Goal: Check status

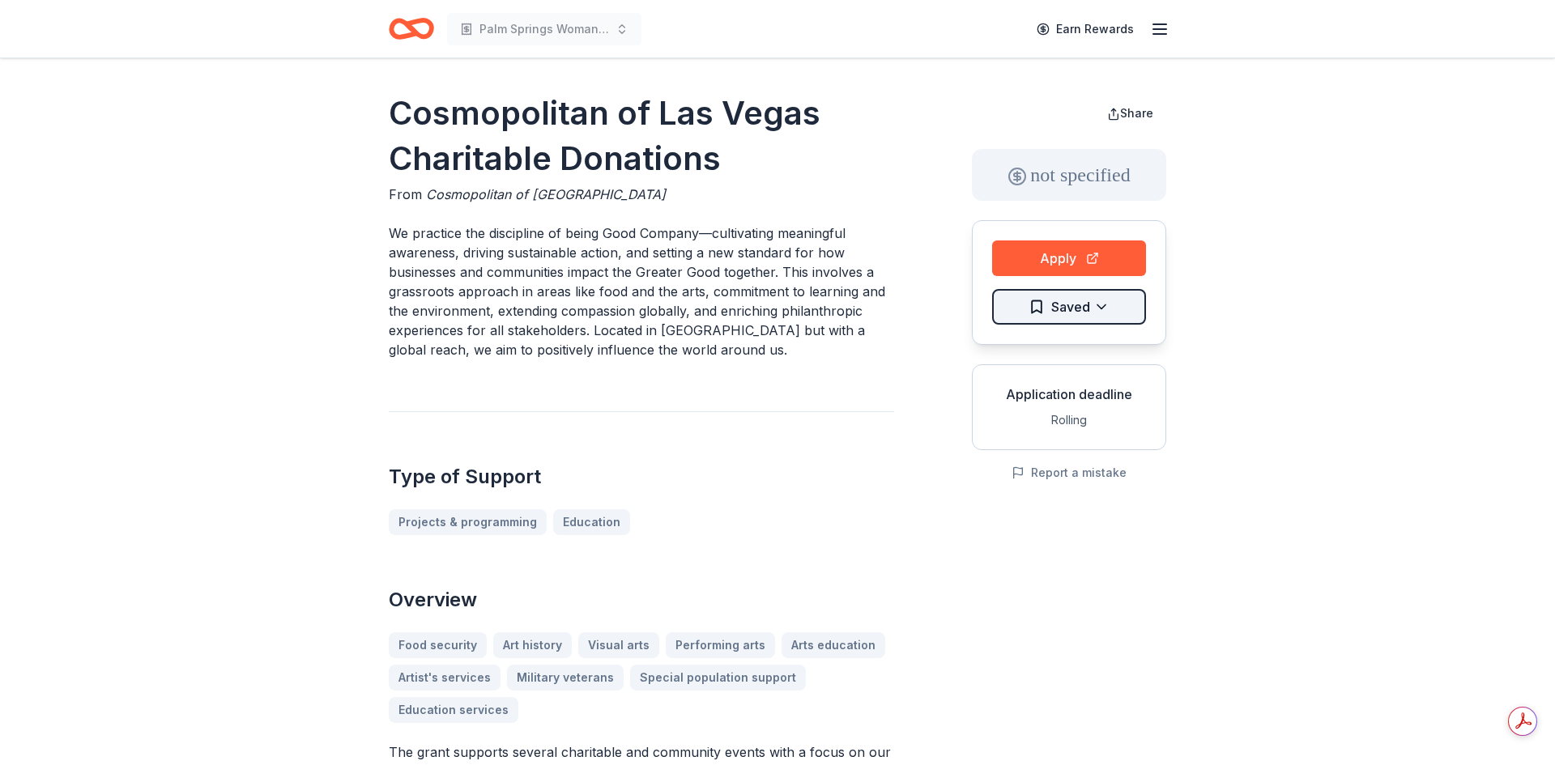
click at [1093, 305] on html "Palm Springs Woman's Club Scholarship Event Earn Rewards Cosmopolitan of Las Ve…" at bounding box center [777, 382] width 1555 height 765
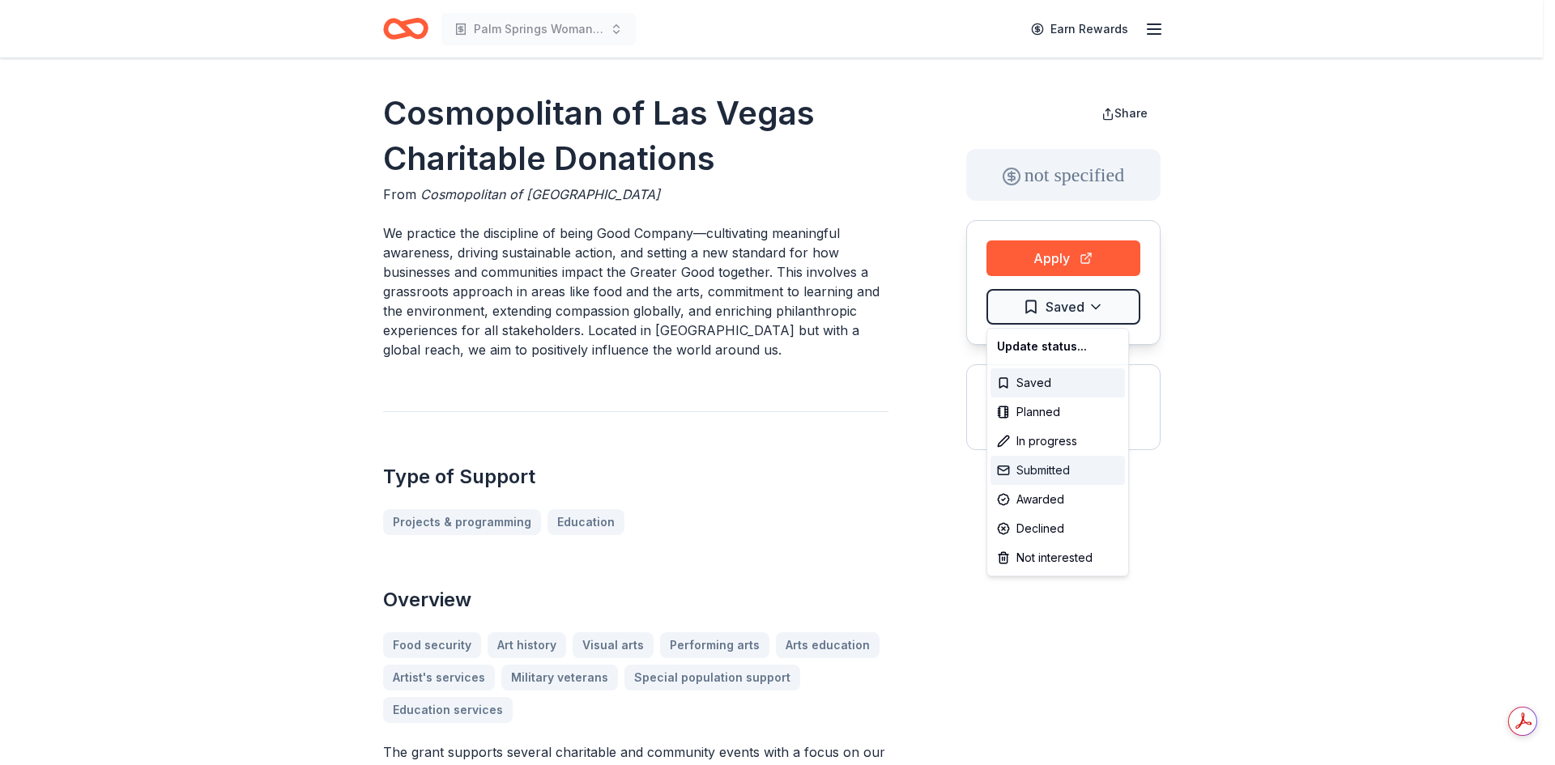
click at [1034, 471] on div "Submitted" at bounding box center [1058, 470] width 134 height 29
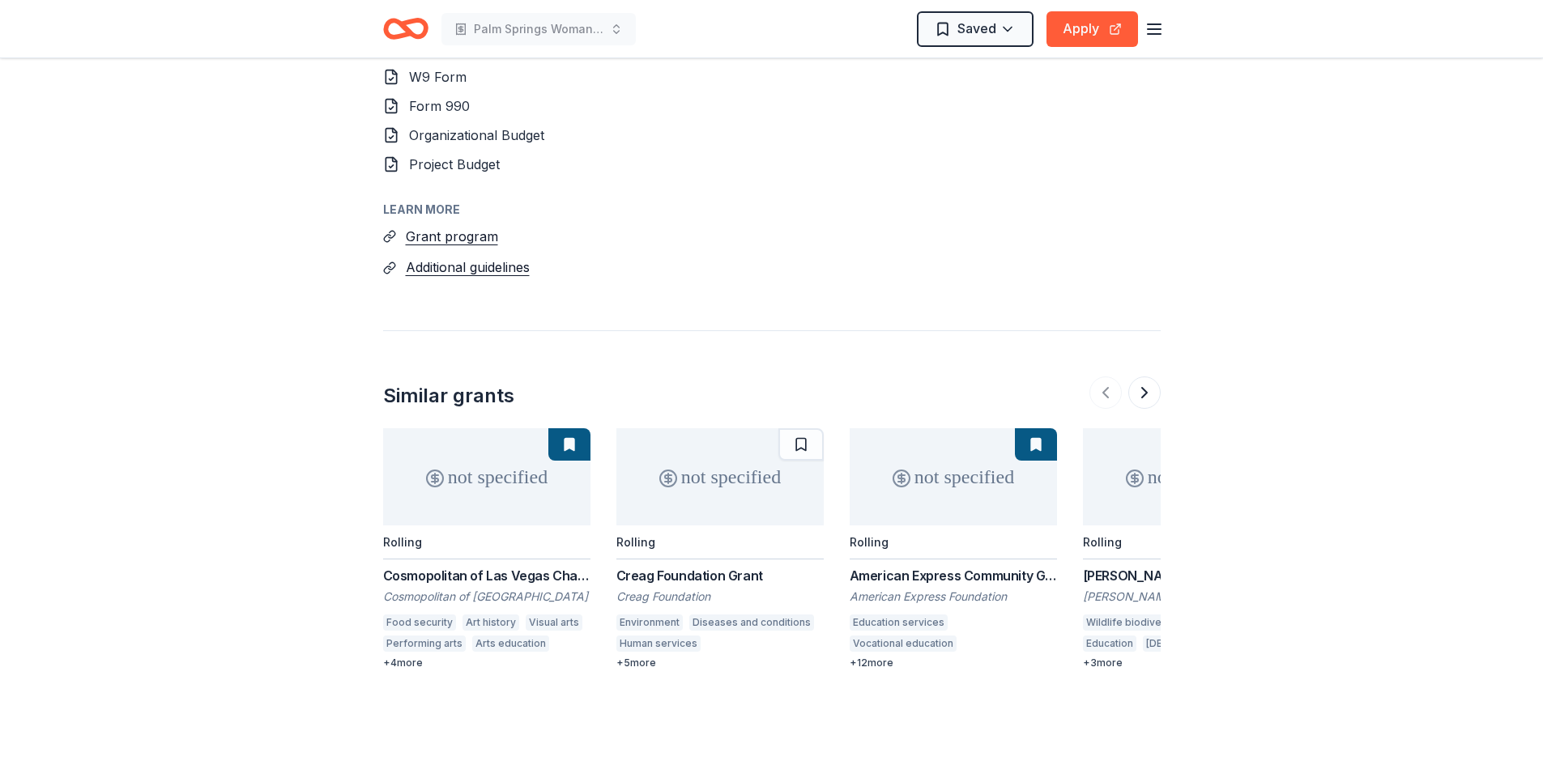
scroll to position [2294, 0]
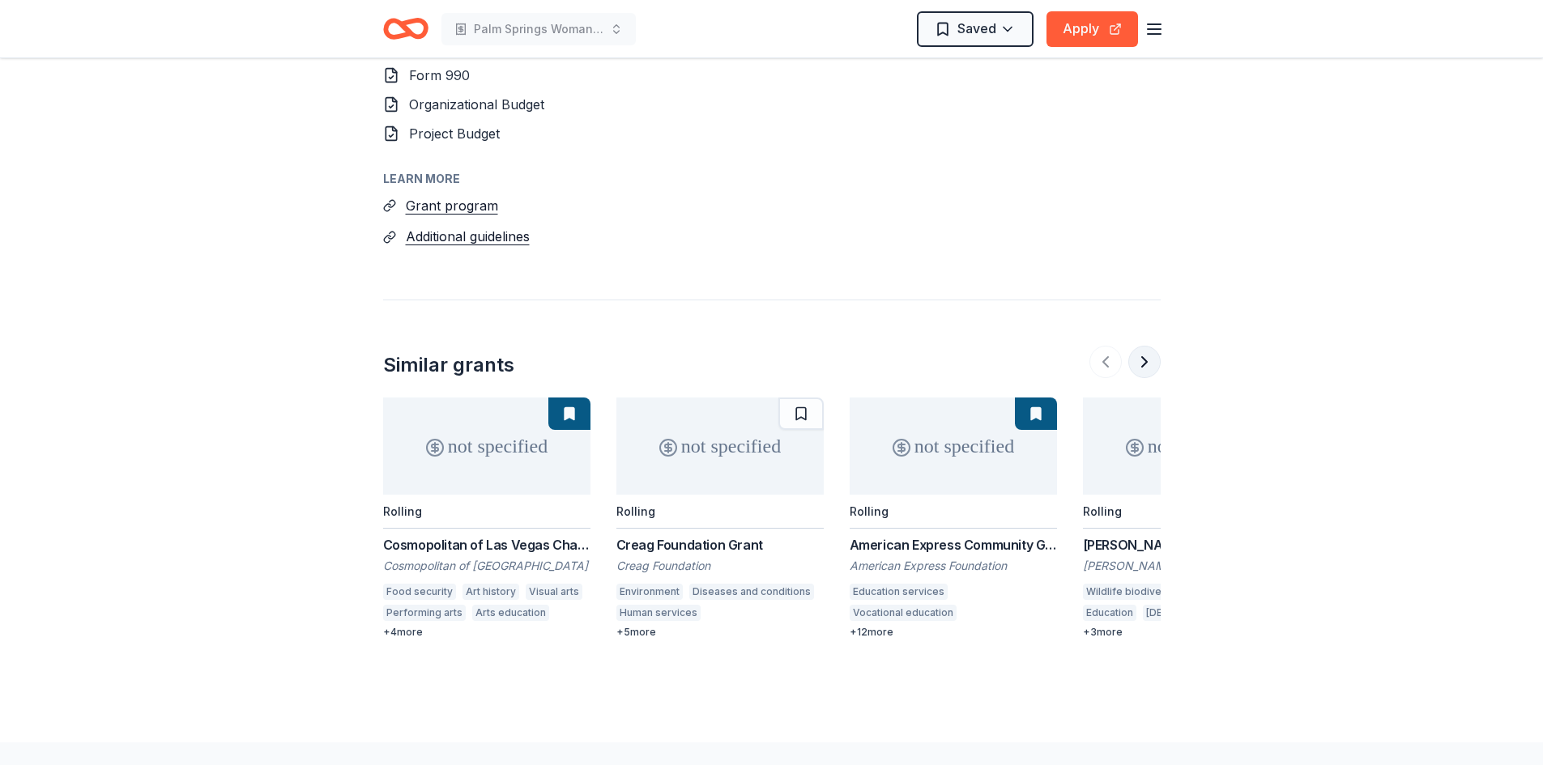
click at [1140, 346] on button at bounding box center [1144, 362] width 32 height 32
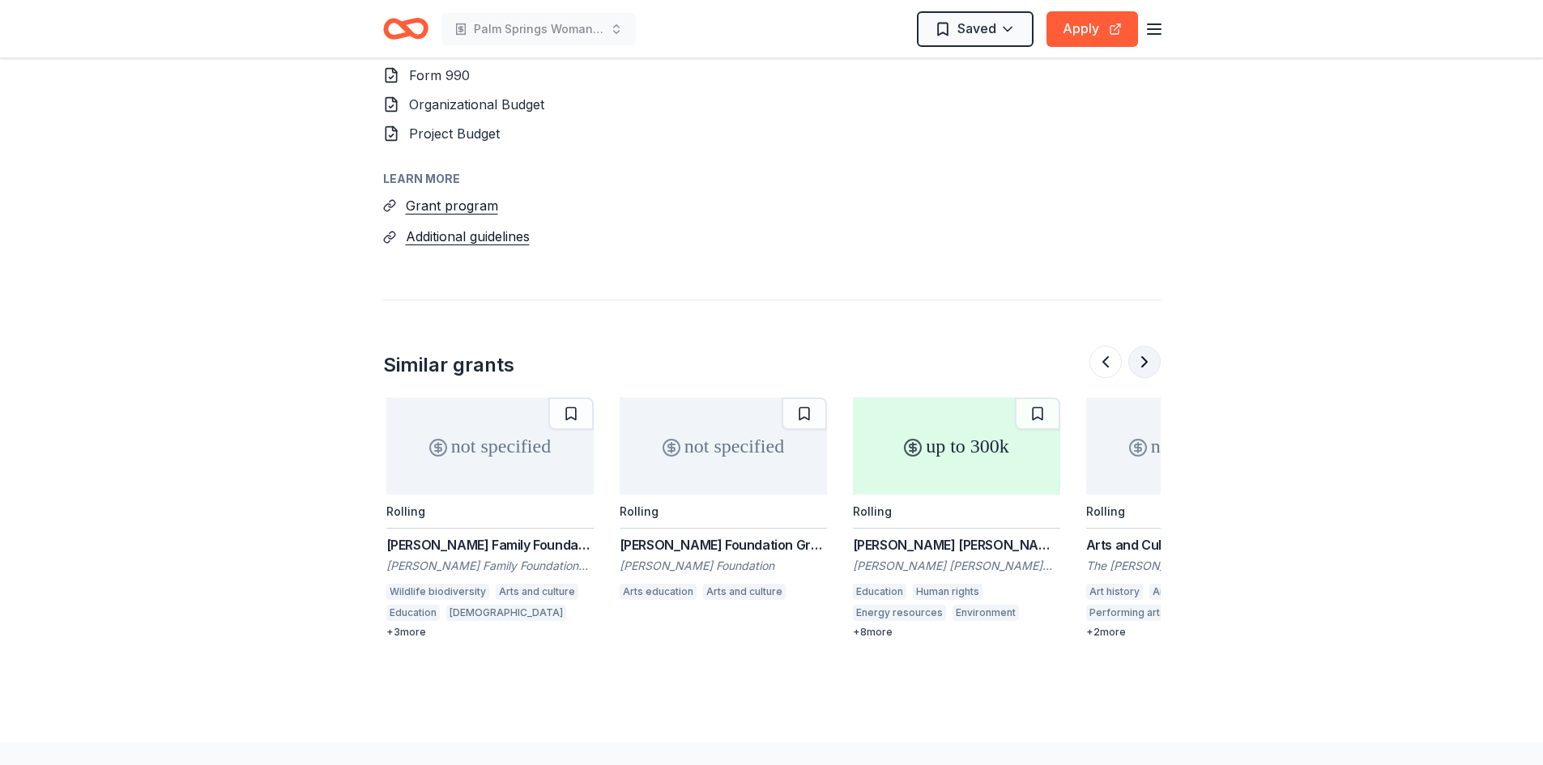
scroll to position [0, 700]
click at [927, 535] on div "[PERSON_NAME] [PERSON_NAME] [PERSON_NAME] Foundation Grants" at bounding box center [953, 544] width 207 height 19
click at [1142, 346] on button at bounding box center [1144, 362] width 32 height 32
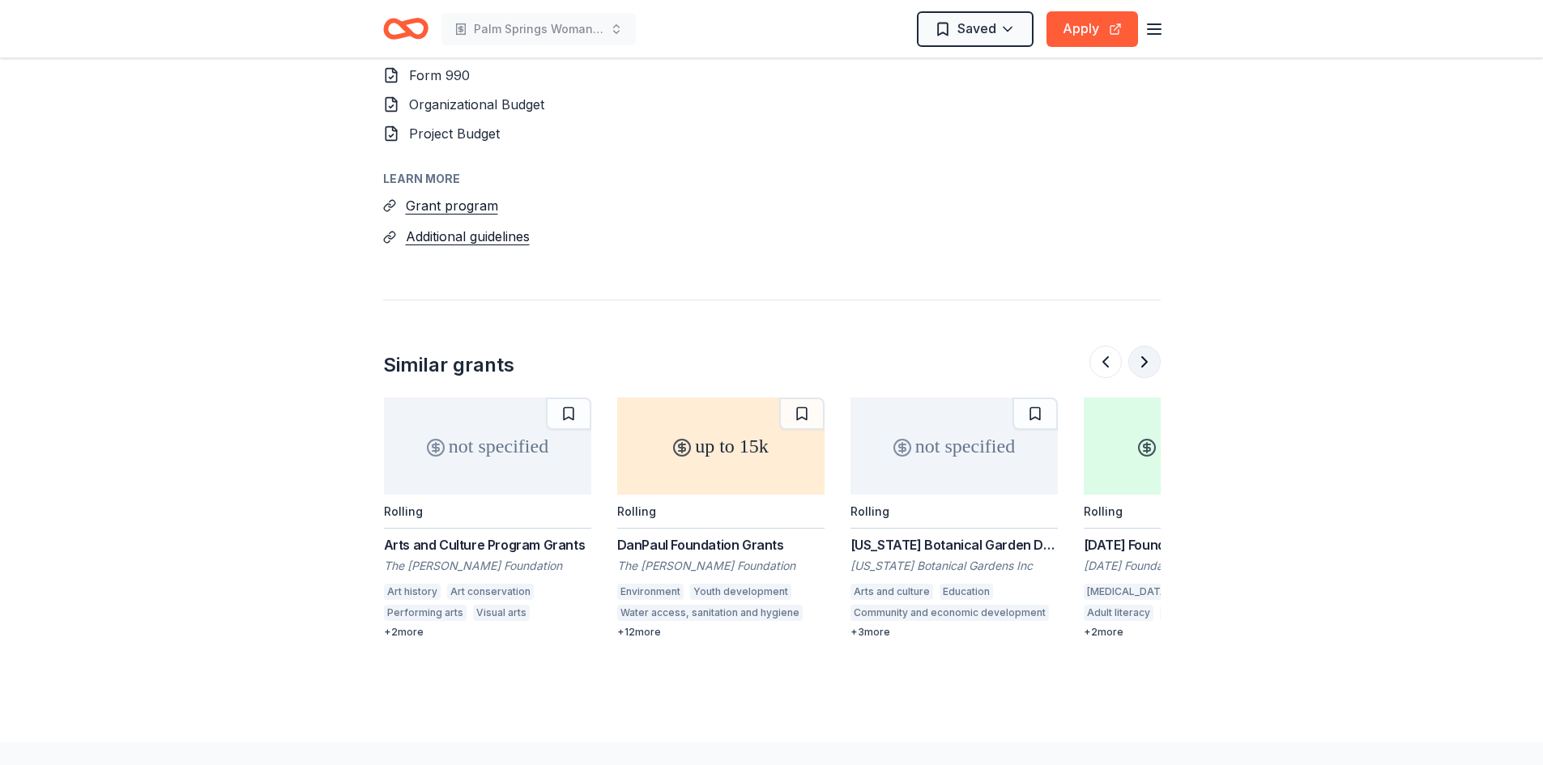
scroll to position [0, 1400]
click at [1142, 346] on button at bounding box center [1144, 362] width 32 height 32
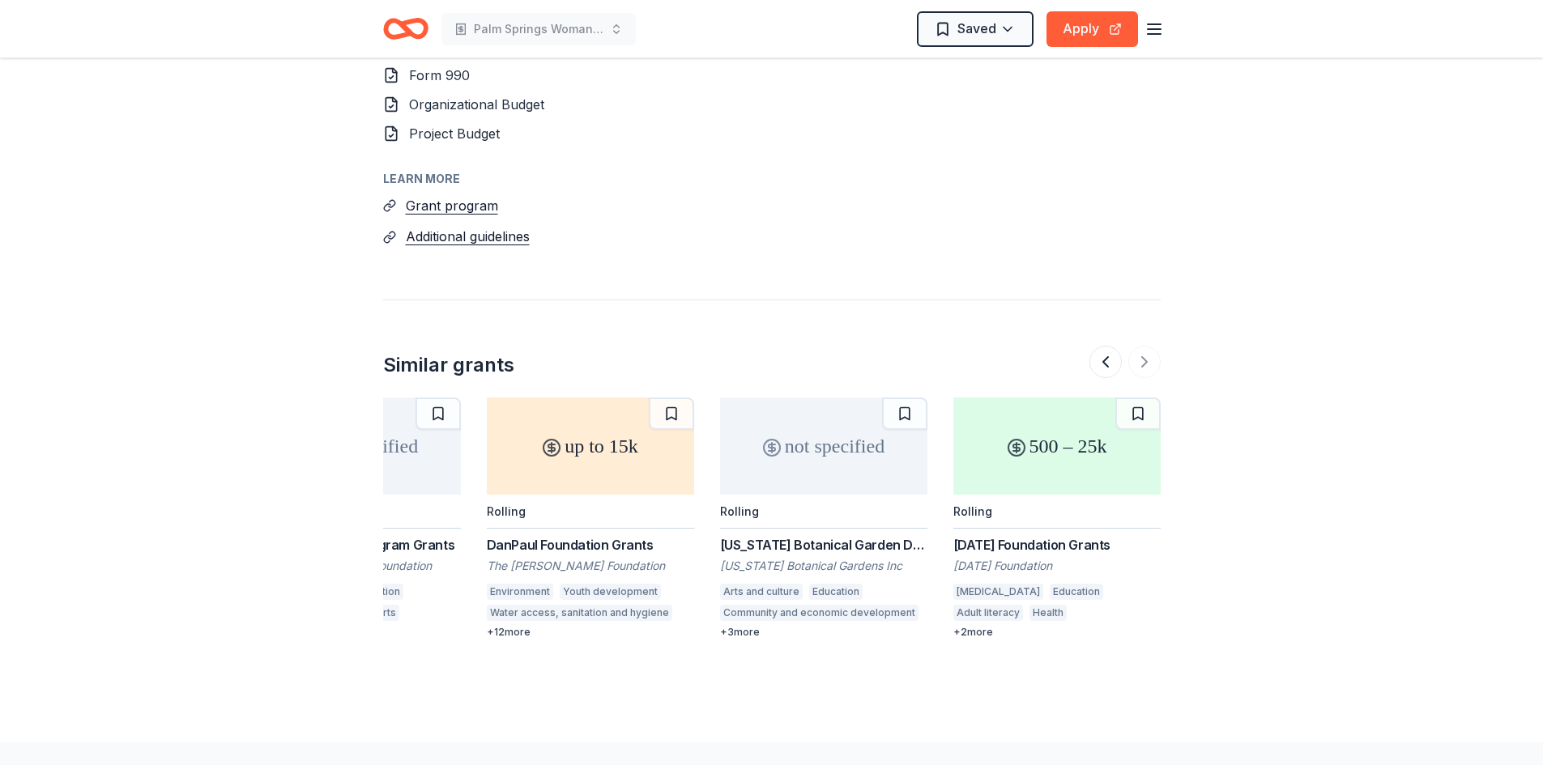
click at [1023, 605] on div "Adult literacy" at bounding box center [988, 613] width 70 height 16
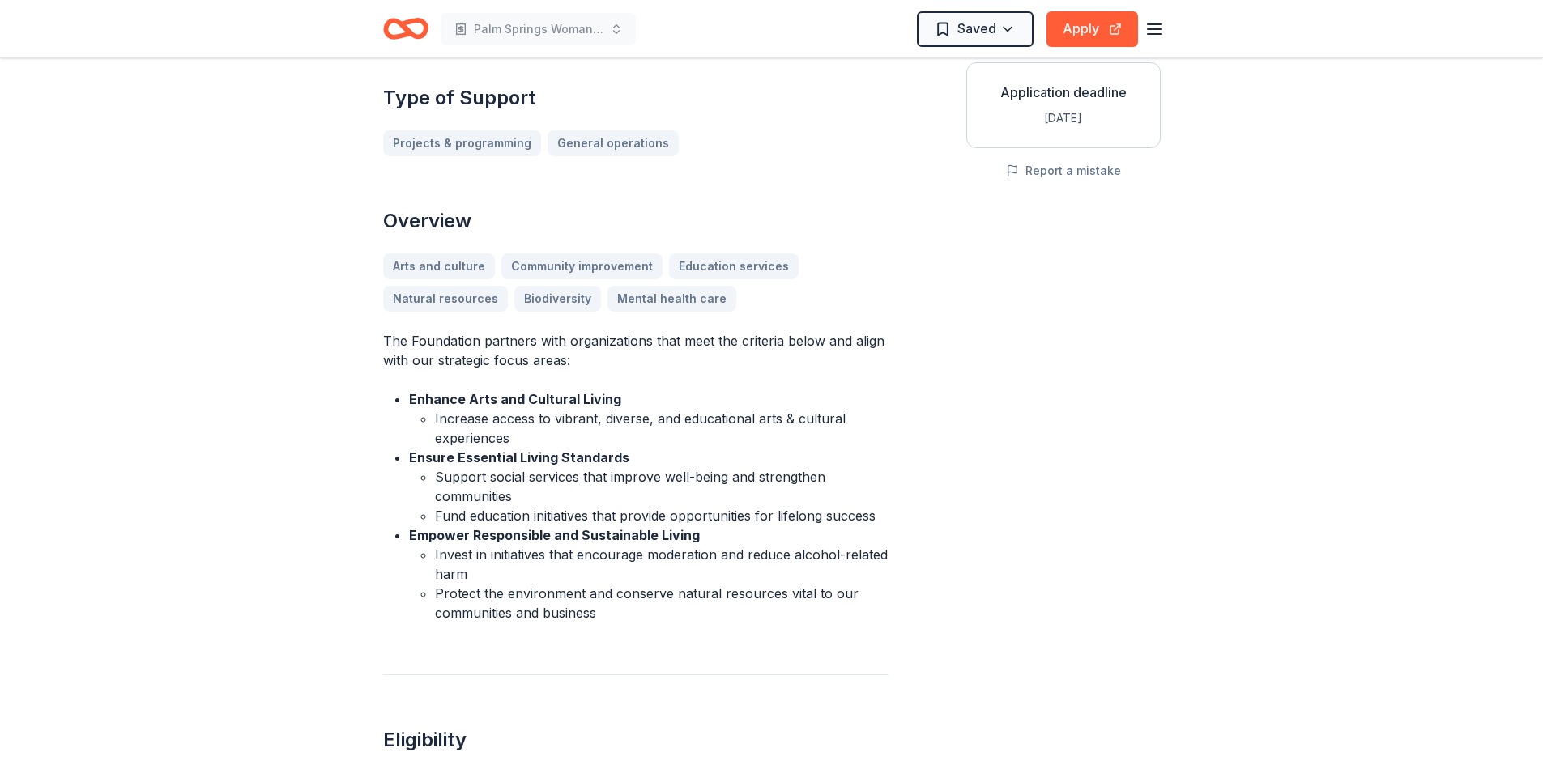
scroll to position [324, 0]
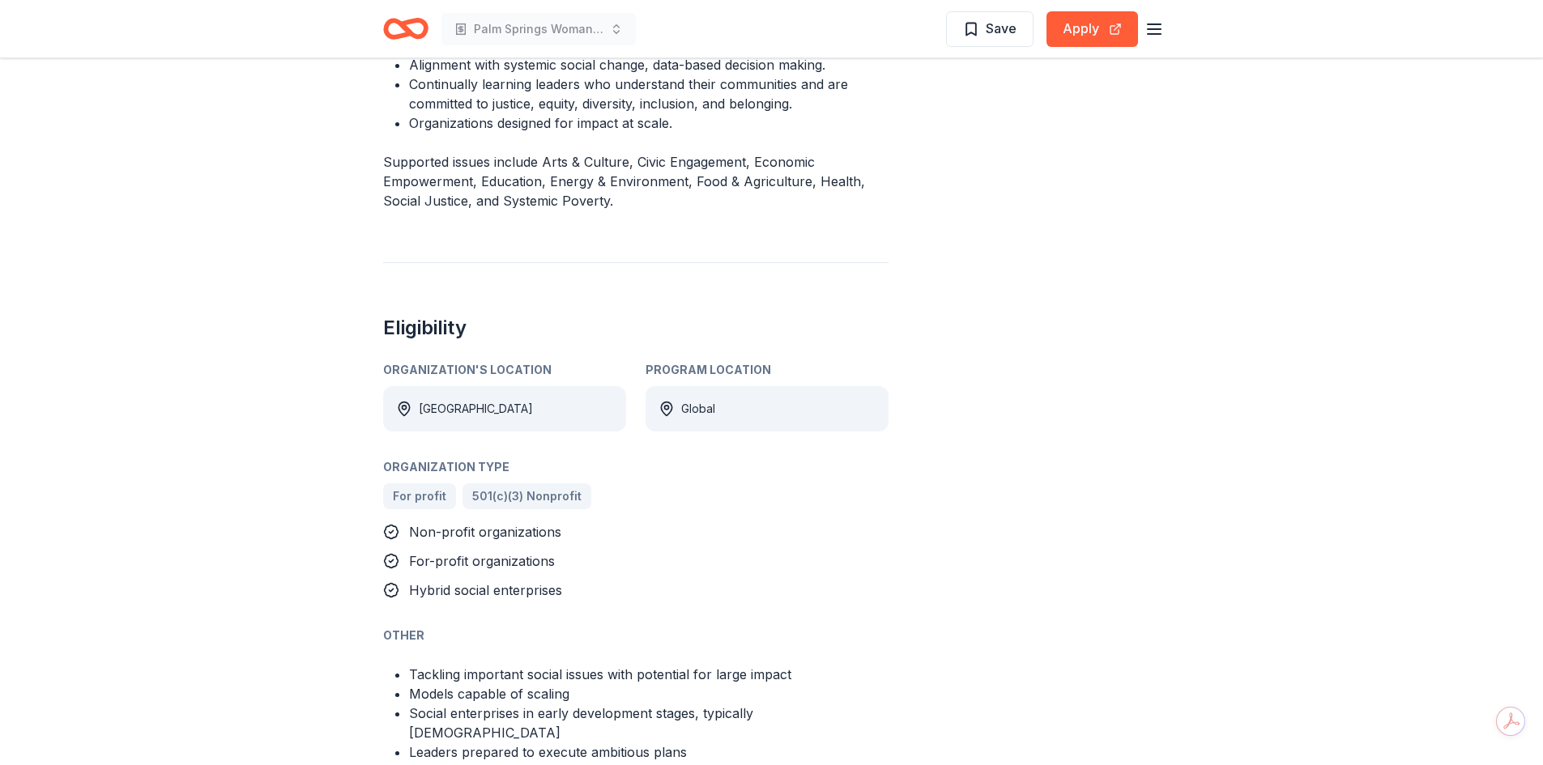
scroll to position [1134, 0]
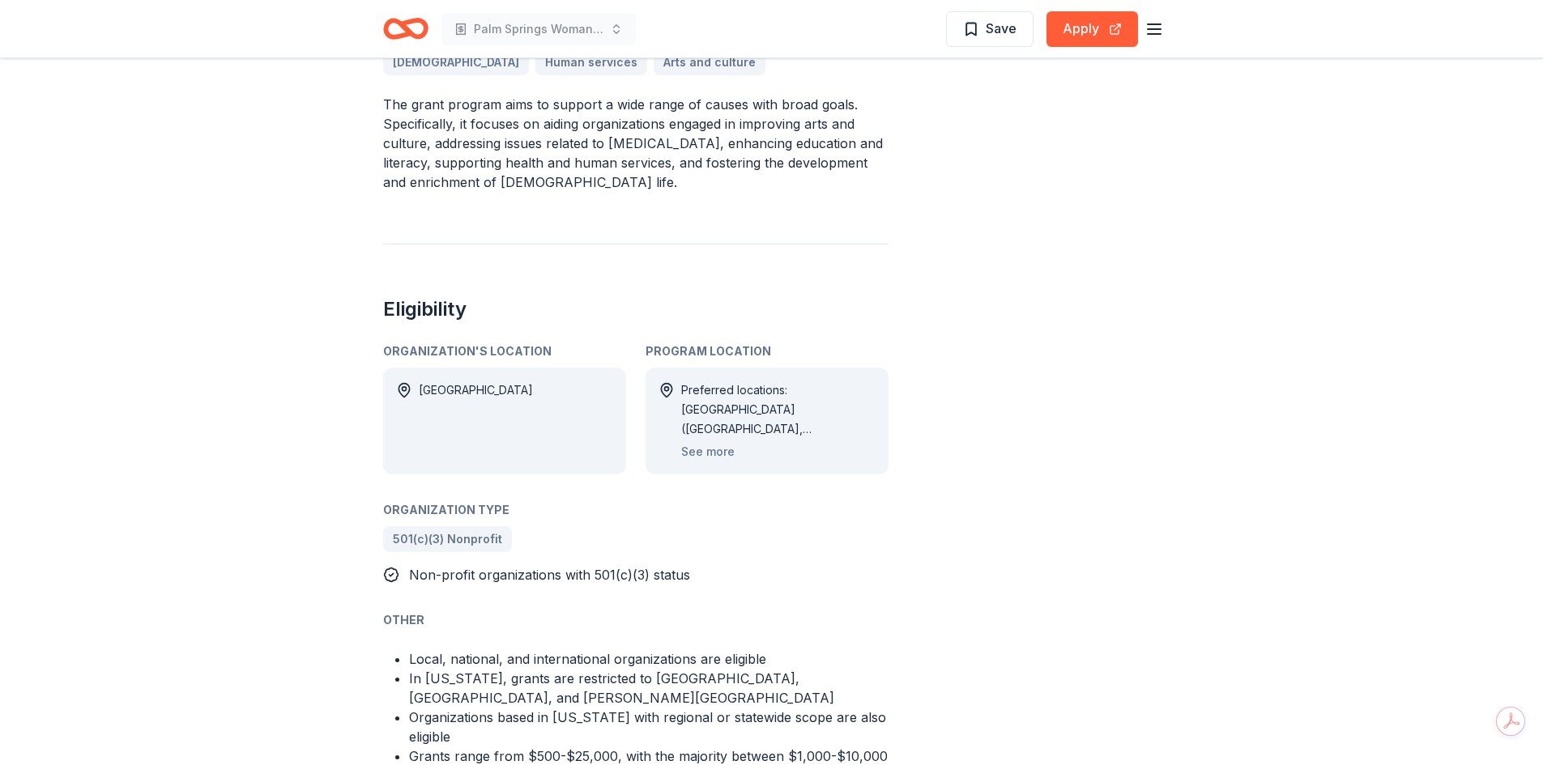
scroll to position [567, 0]
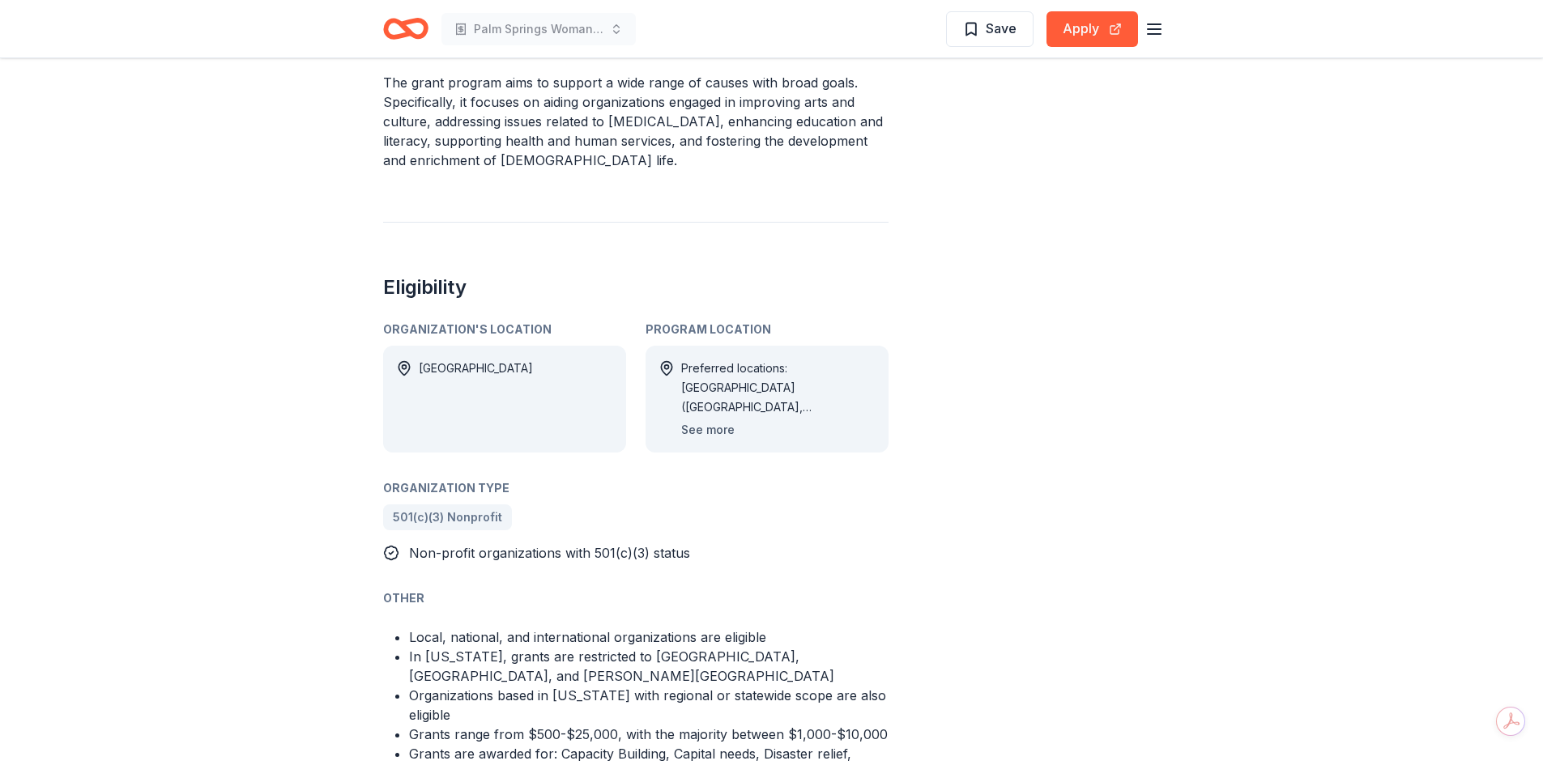
click at [717, 420] on button "See more" at bounding box center [707, 429] width 53 height 19
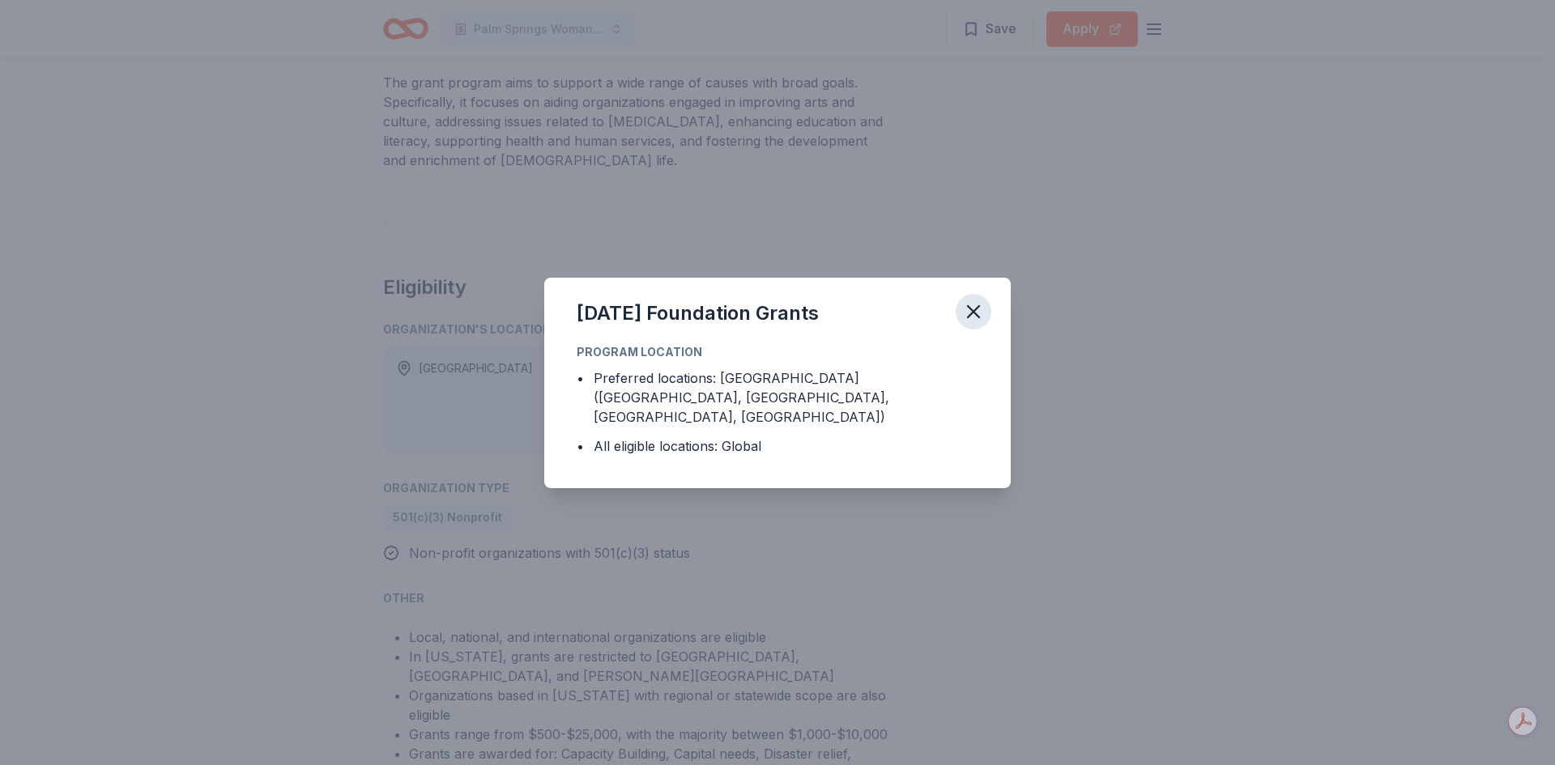
click at [975, 323] on icon "button" at bounding box center [973, 311] width 23 height 23
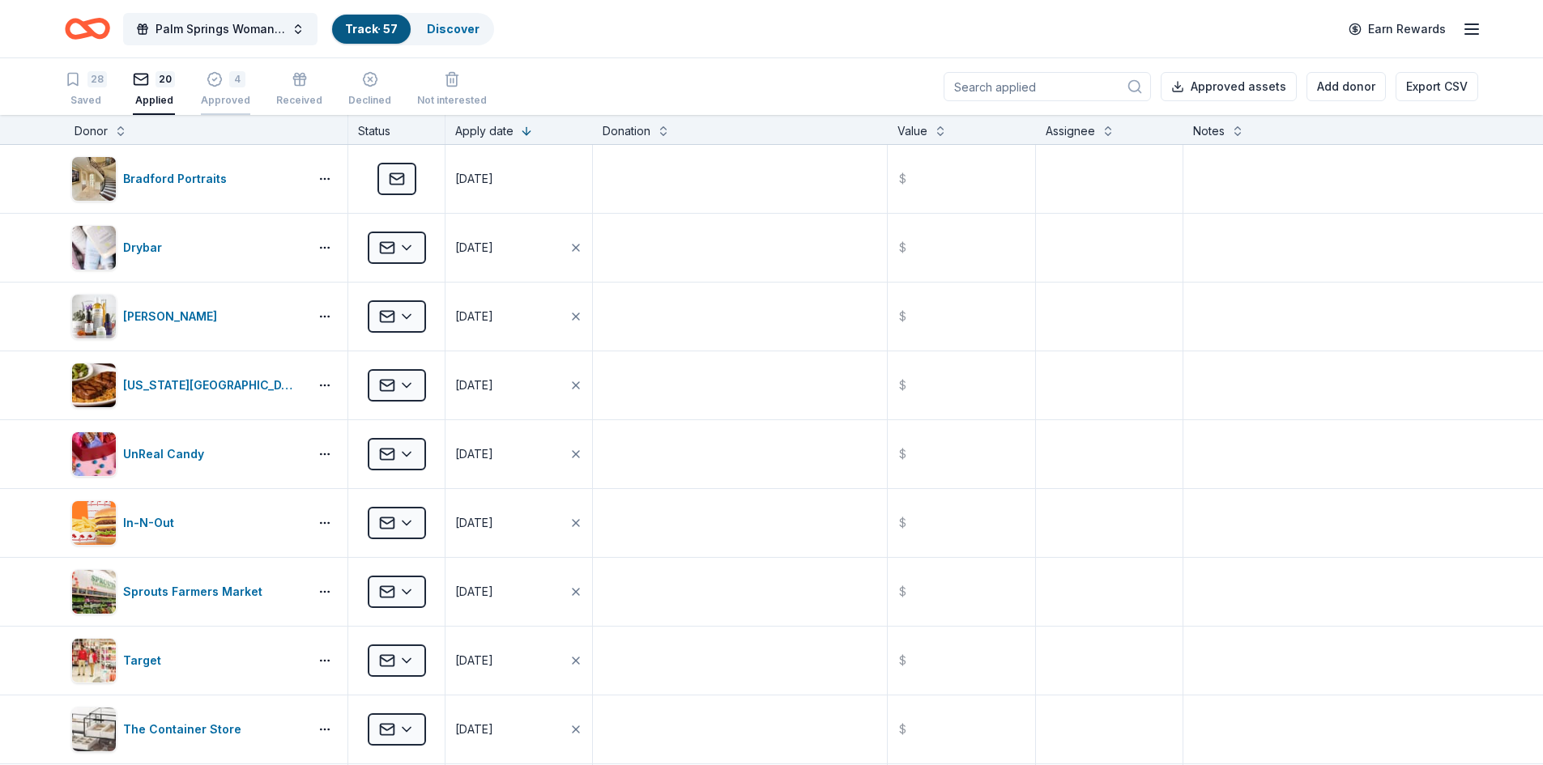
click at [211, 82] on icon "button" at bounding box center [215, 79] width 16 height 16
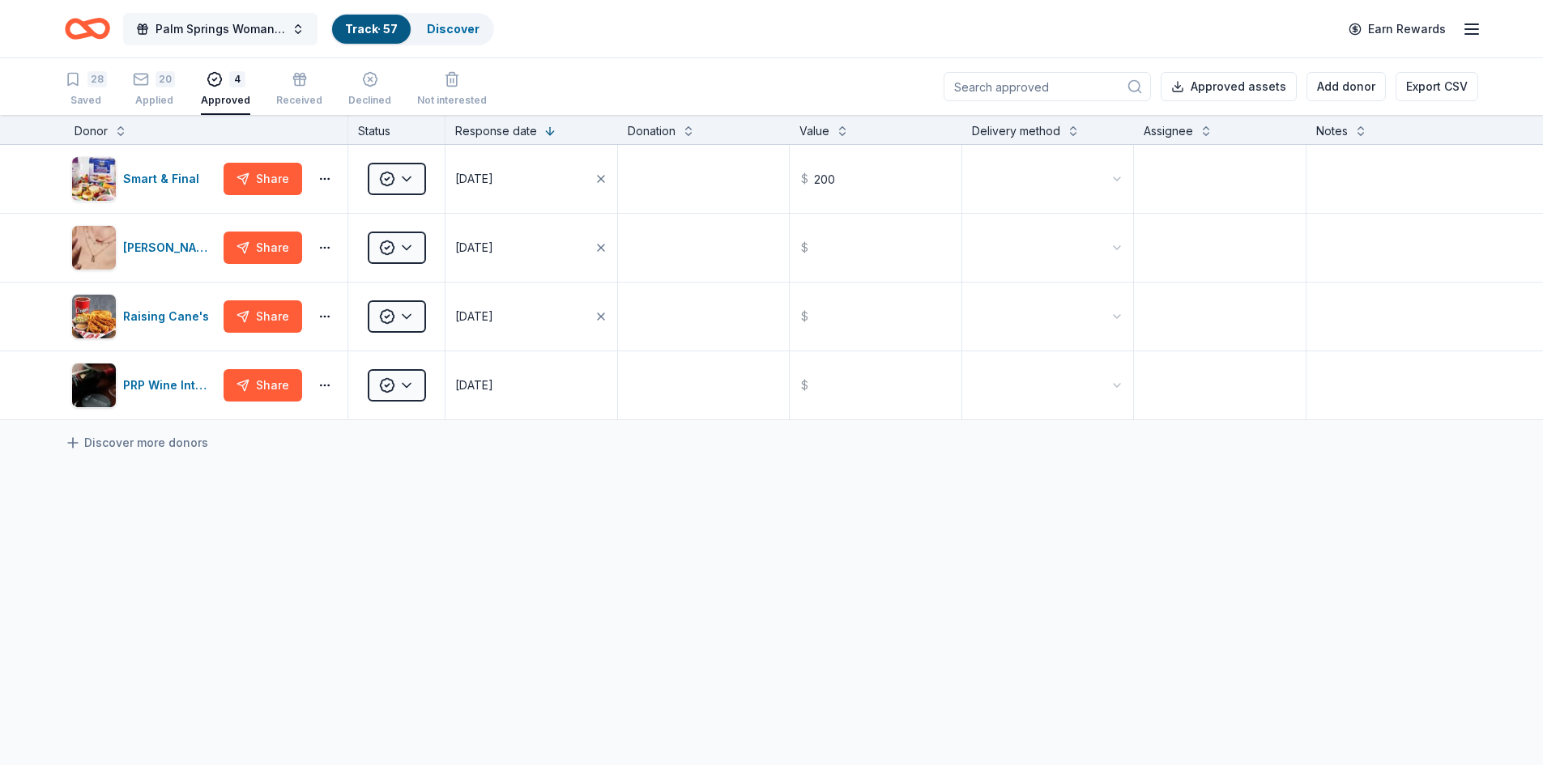
click at [301, 28] on button "Palm Springs Woman's Club Scholarship Event" at bounding box center [220, 29] width 194 height 32
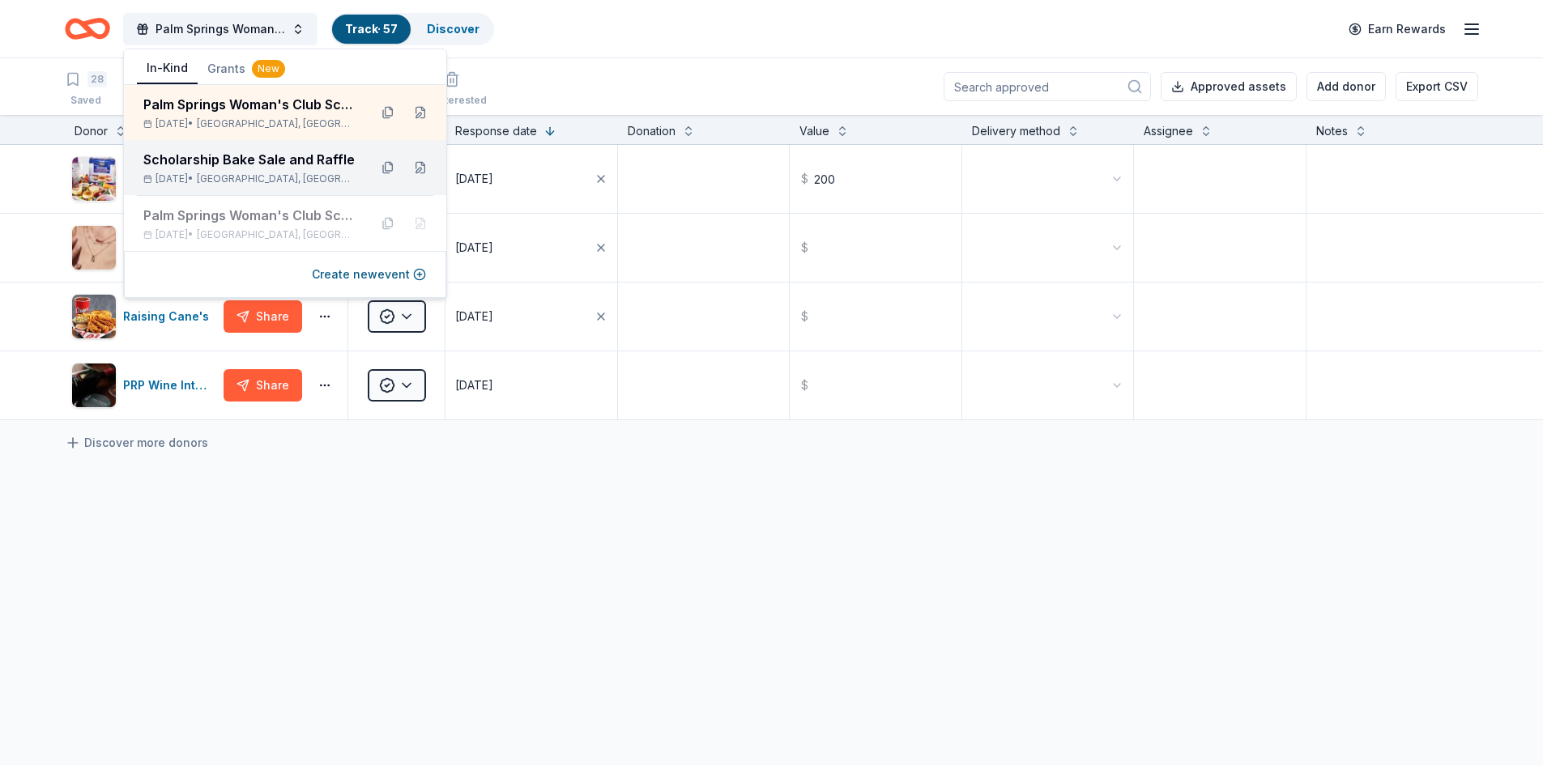
click at [288, 152] on div "Scholarship Bake Sale and Raffle" at bounding box center [249, 159] width 212 height 19
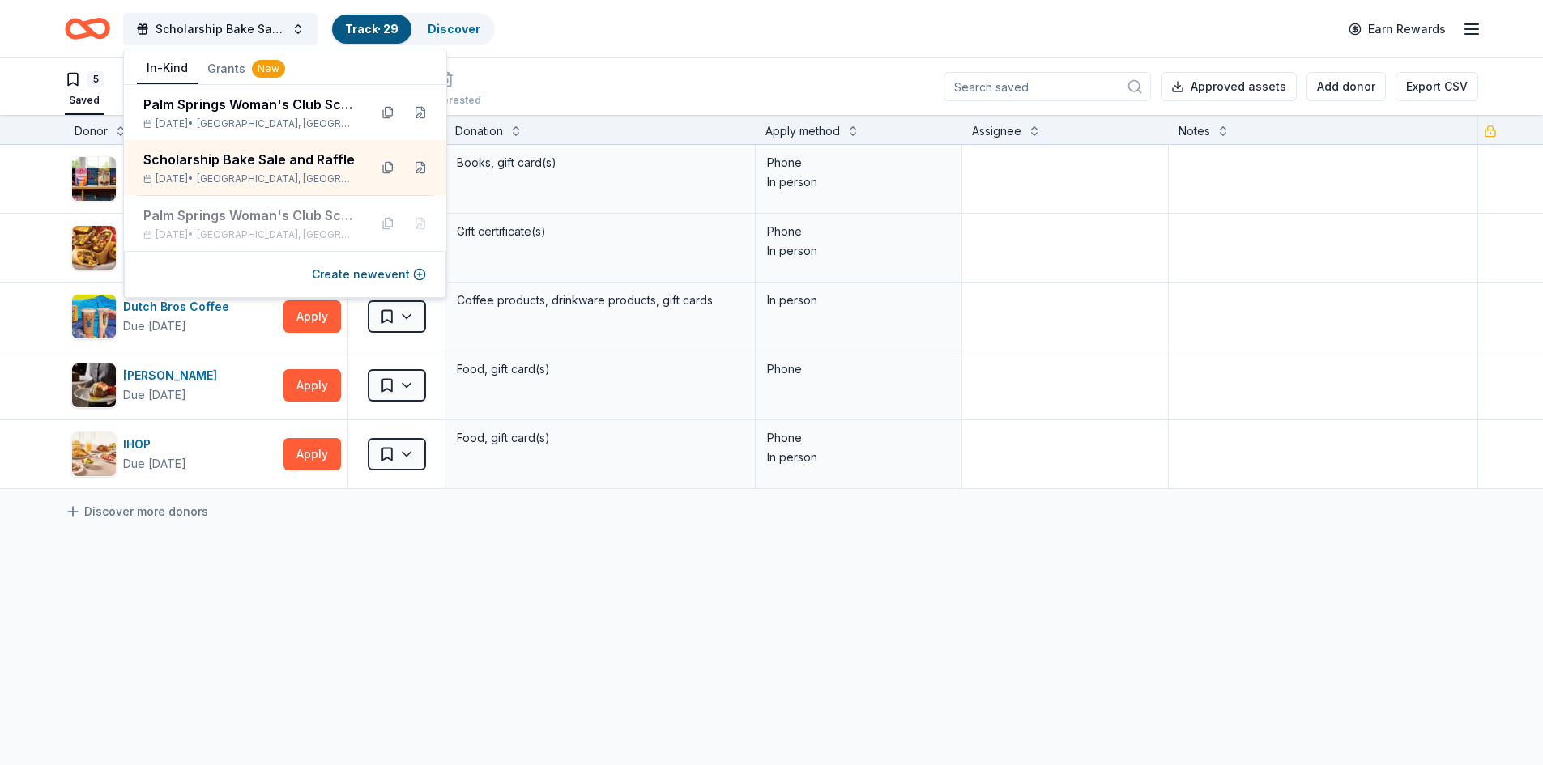
click at [356, 600] on div "[PERSON_NAME] & [PERSON_NAME] Due [DATE] Apply Saved Books, gift card(s) Phone …" at bounding box center [771, 469] width 1543 height 649
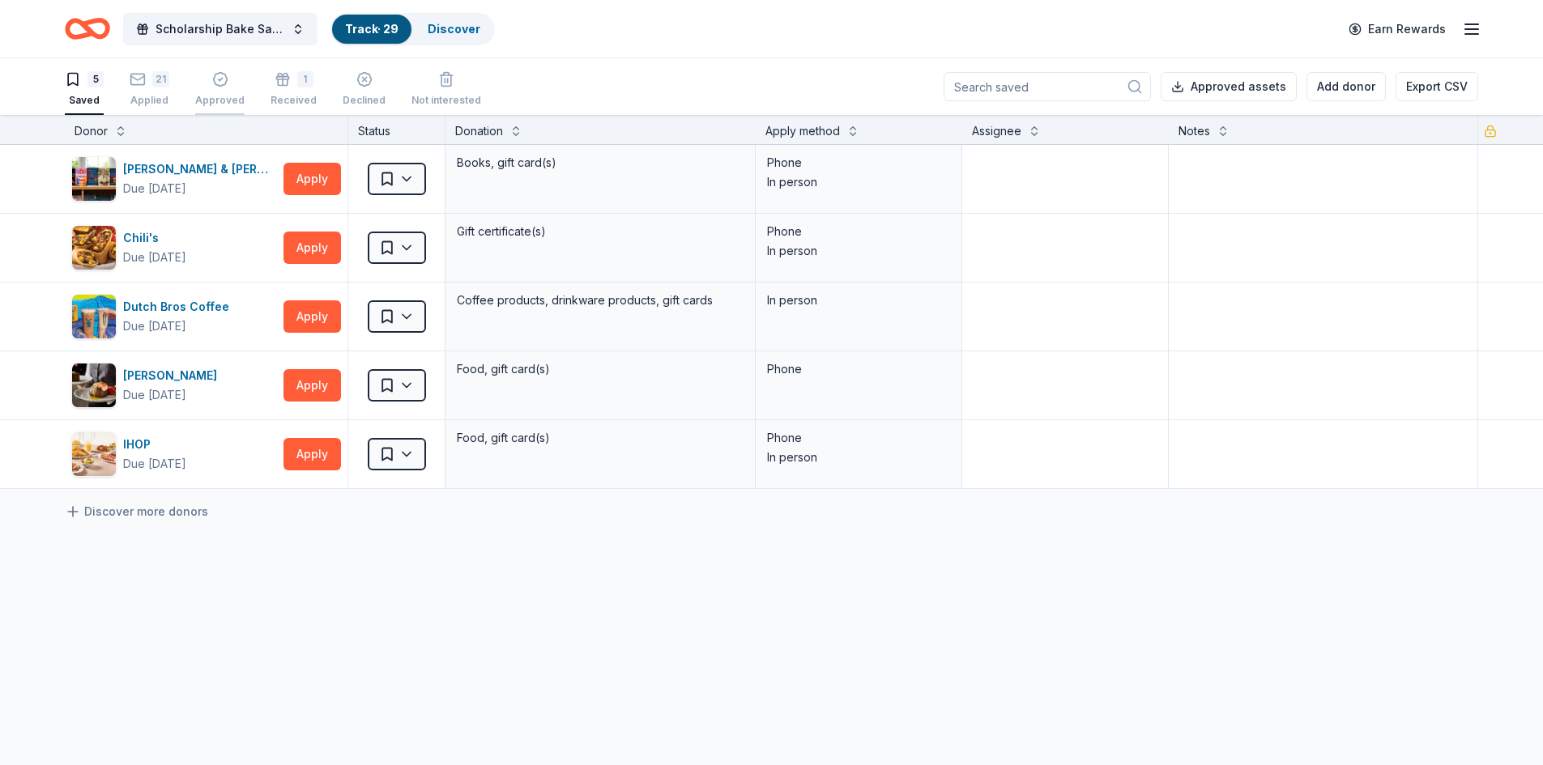
click at [214, 79] on icon "button" at bounding box center [220, 79] width 16 height 16
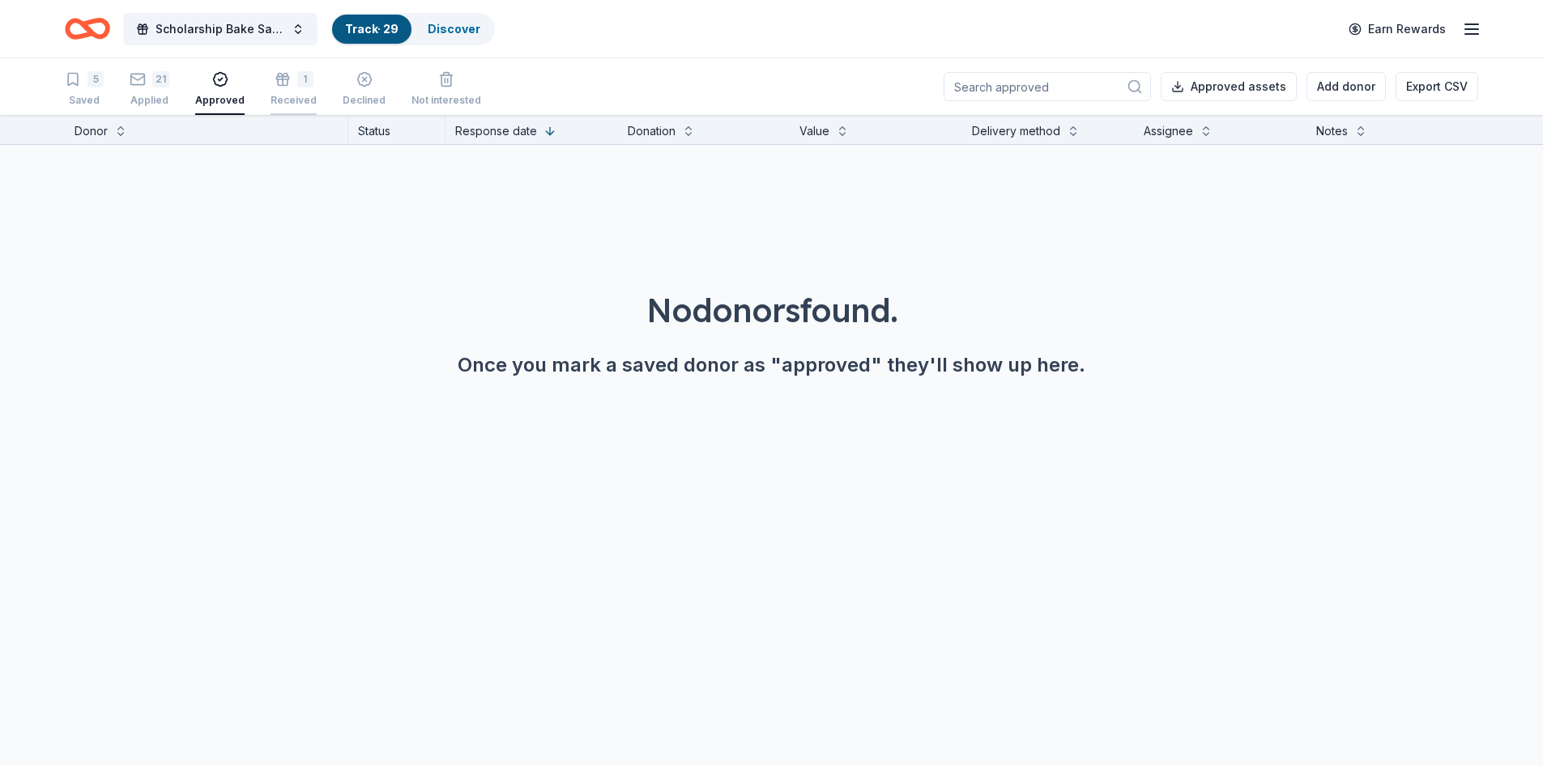
click at [300, 88] on div "1 Received" at bounding box center [294, 89] width 46 height 36
